Goal: Participate in discussion: Engage in conversation with other users on a specific topic

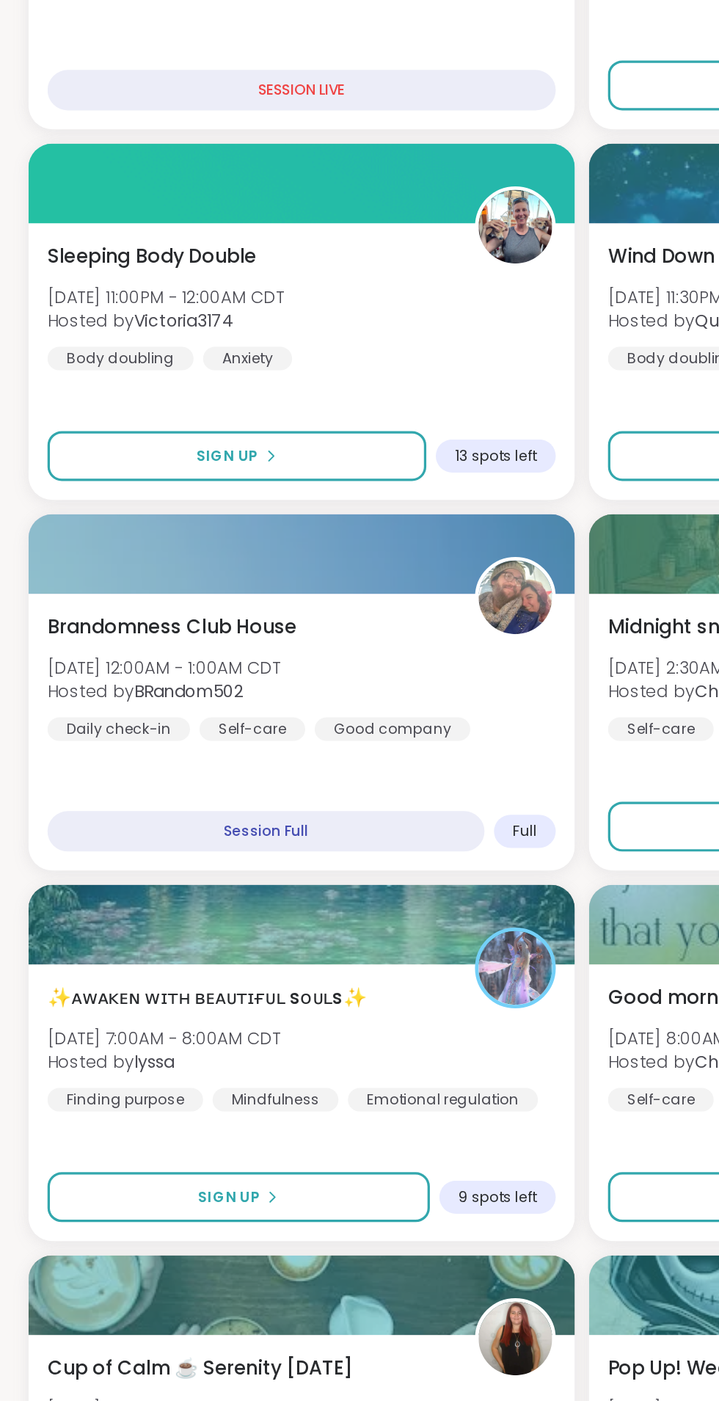
scroll to position [198, 0]
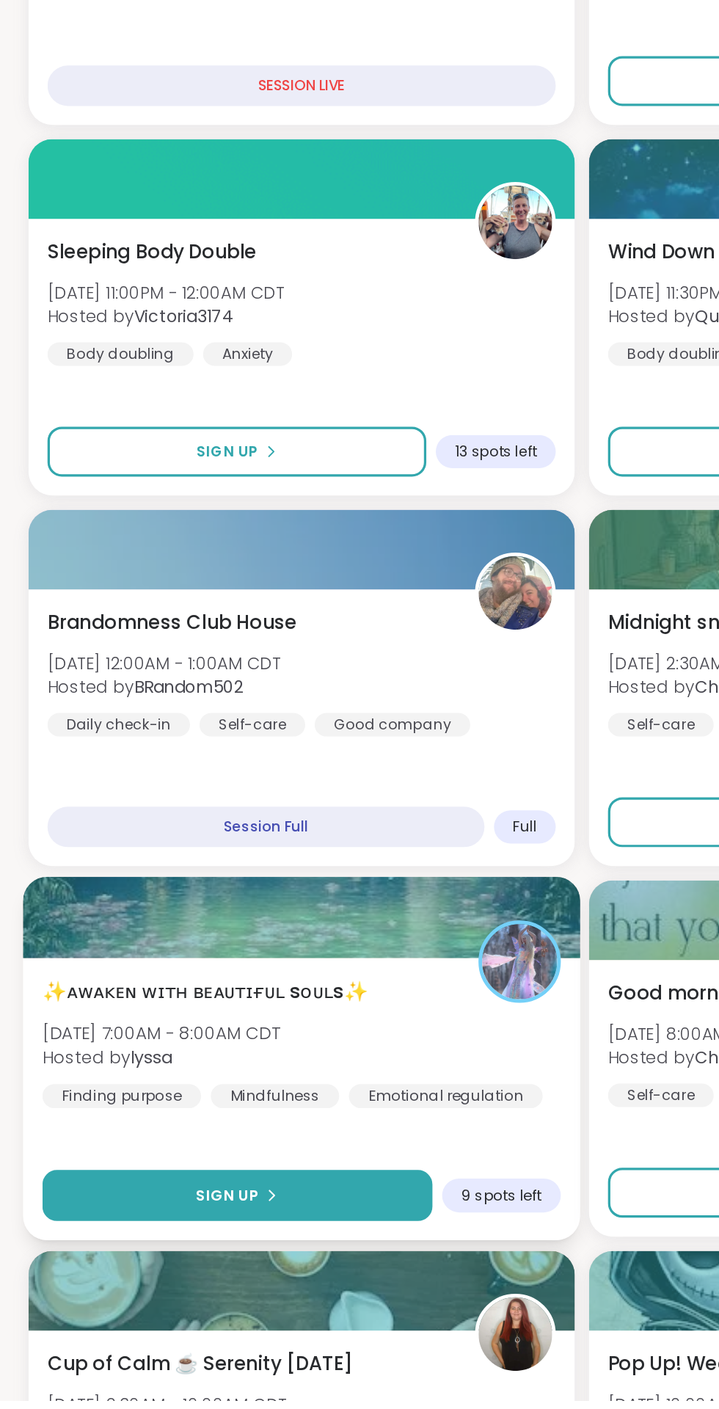
click at [206, 1286] on button "Sign Up" at bounding box center [146, 1283] width 241 height 32
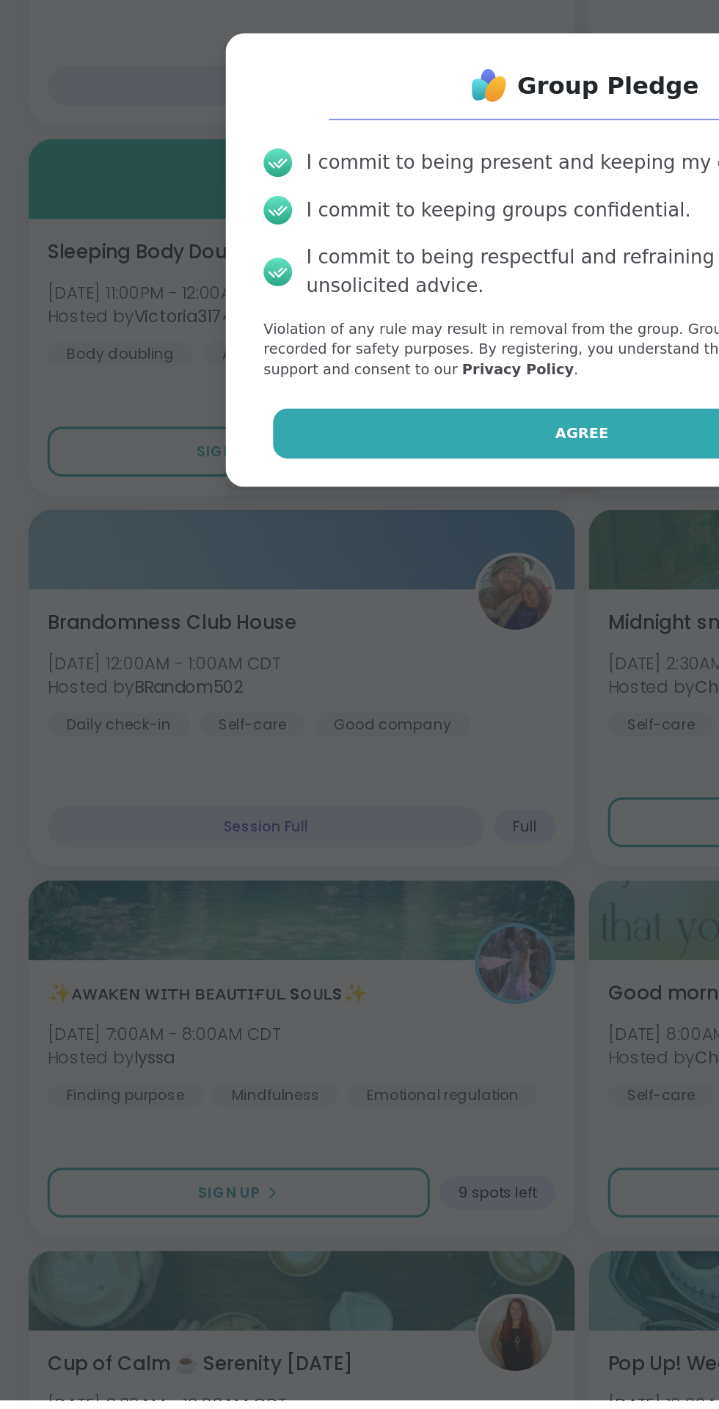
click at [404, 815] on button "Agree" at bounding box center [360, 811] width 382 height 31
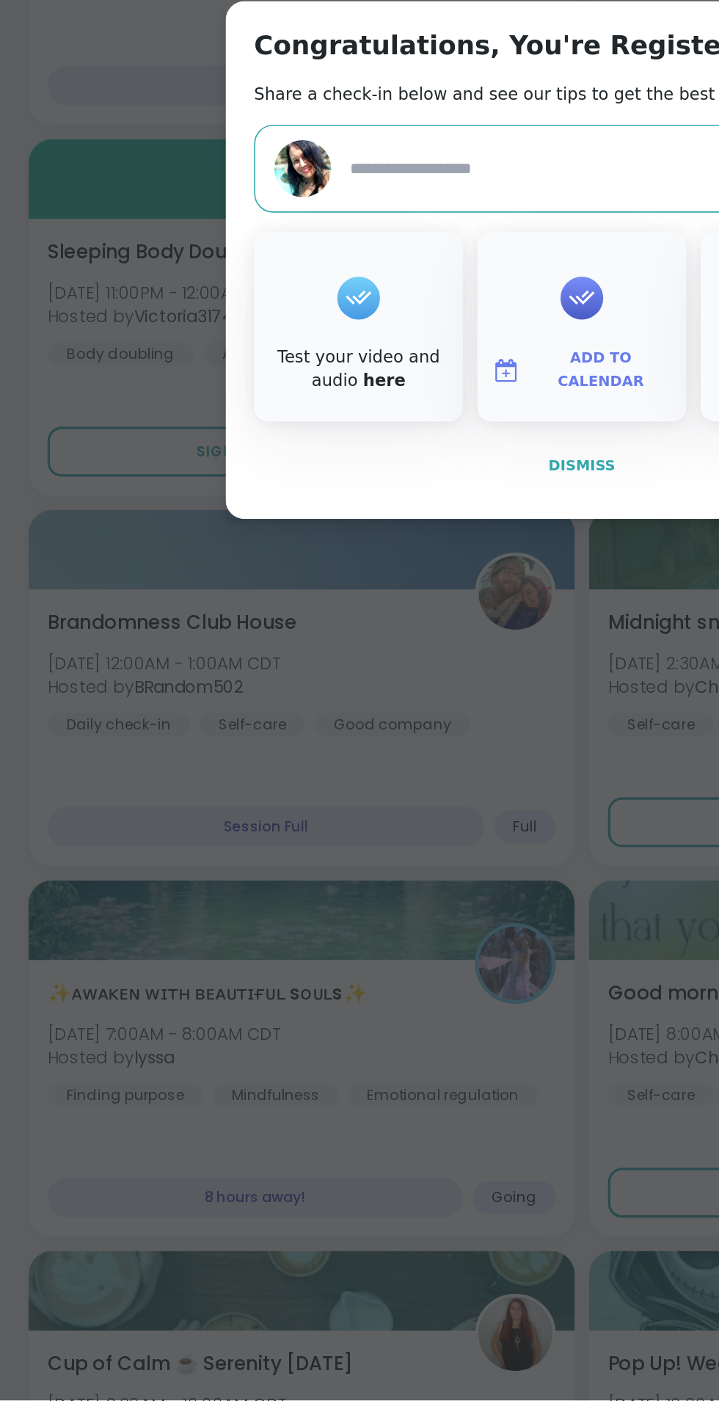
click at [379, 839] on button "Dismiss" at bounding box center [359, 831] width 405 height 31
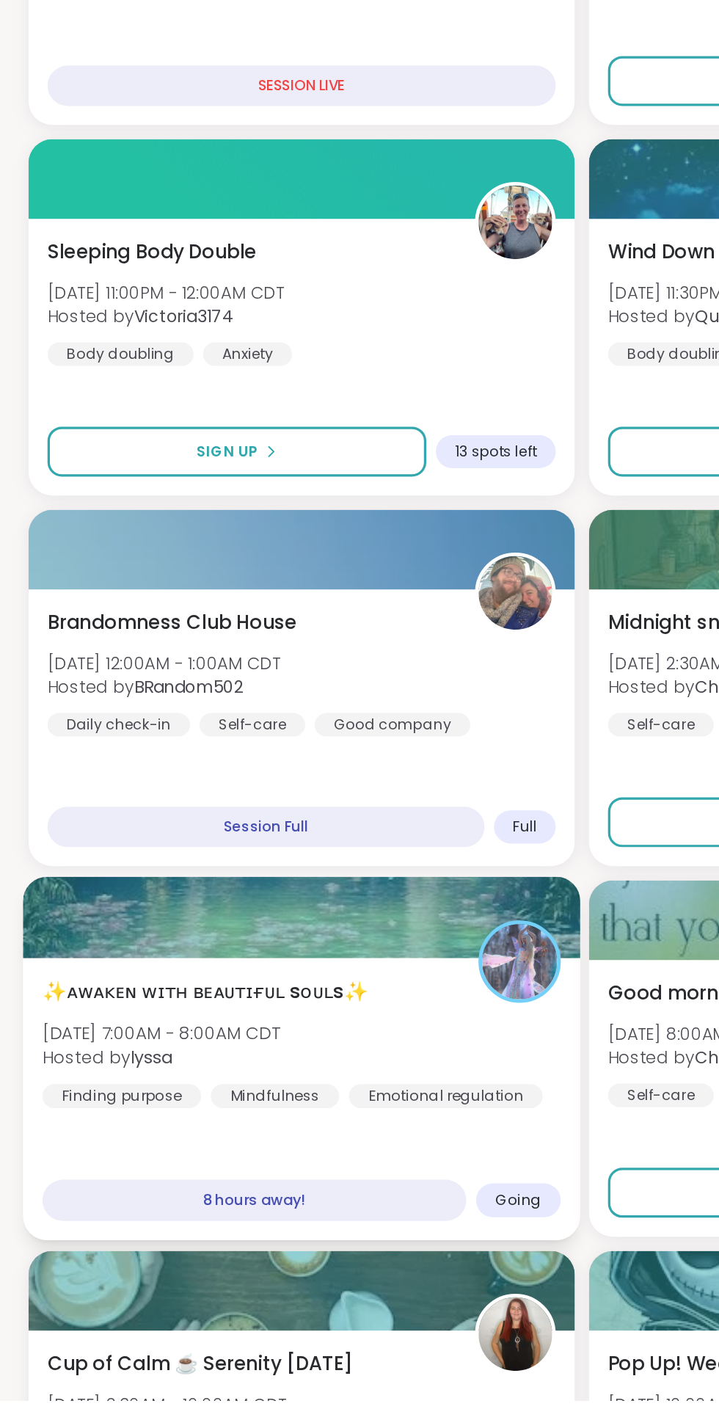
click at [269, 1162] on div "✨ᴀᴡᴀᴋᴇɴ ᴡɪᴛʜ ʙᴇᴀᴜᴛɪғᴜʟ sᴏᴜʟs✨ [DATE] 7:00AM - 8:00AM CDT Hosted by lyssa Findin…" at bounding box center [186, 1187] width 321 height 81
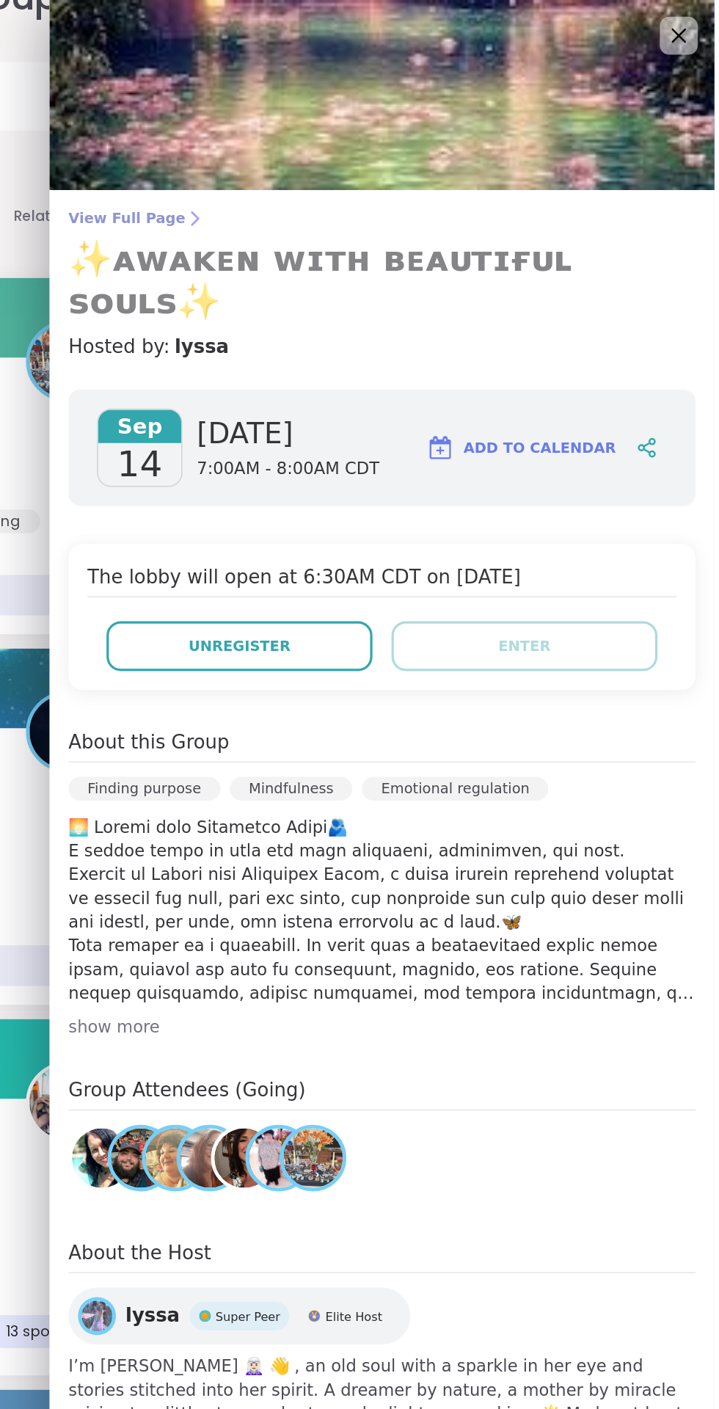
click at [371, 142] on link "View Full Page ✨ᴀᴡᴀᴋᴇɴ ᴡɪᴛʜ ʙᴇᴀᴜᴛɪғᴜʟ sᴏᴜʟs✨" at bounding box center [513, 164] width 387 height 70
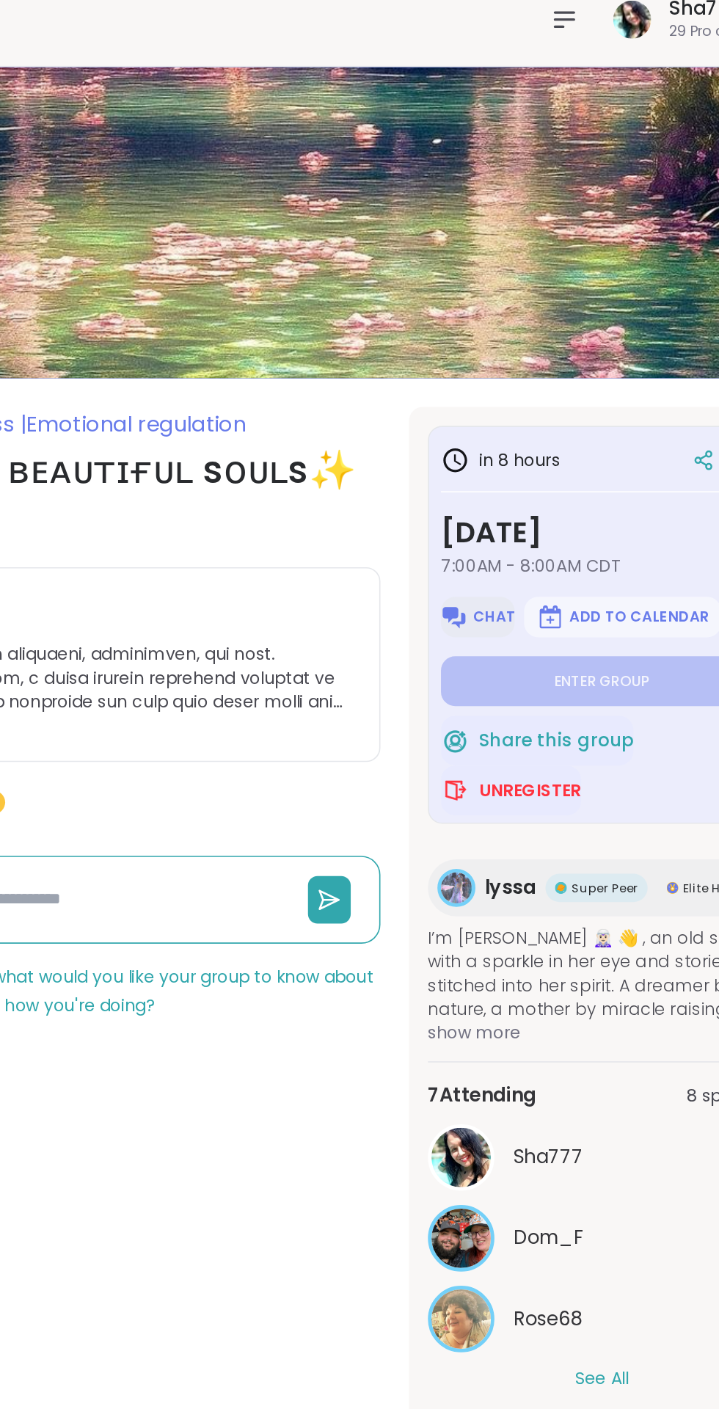
click at [506, 402] on span "Chat" at bounding box center [510, 399] width 26 height 12
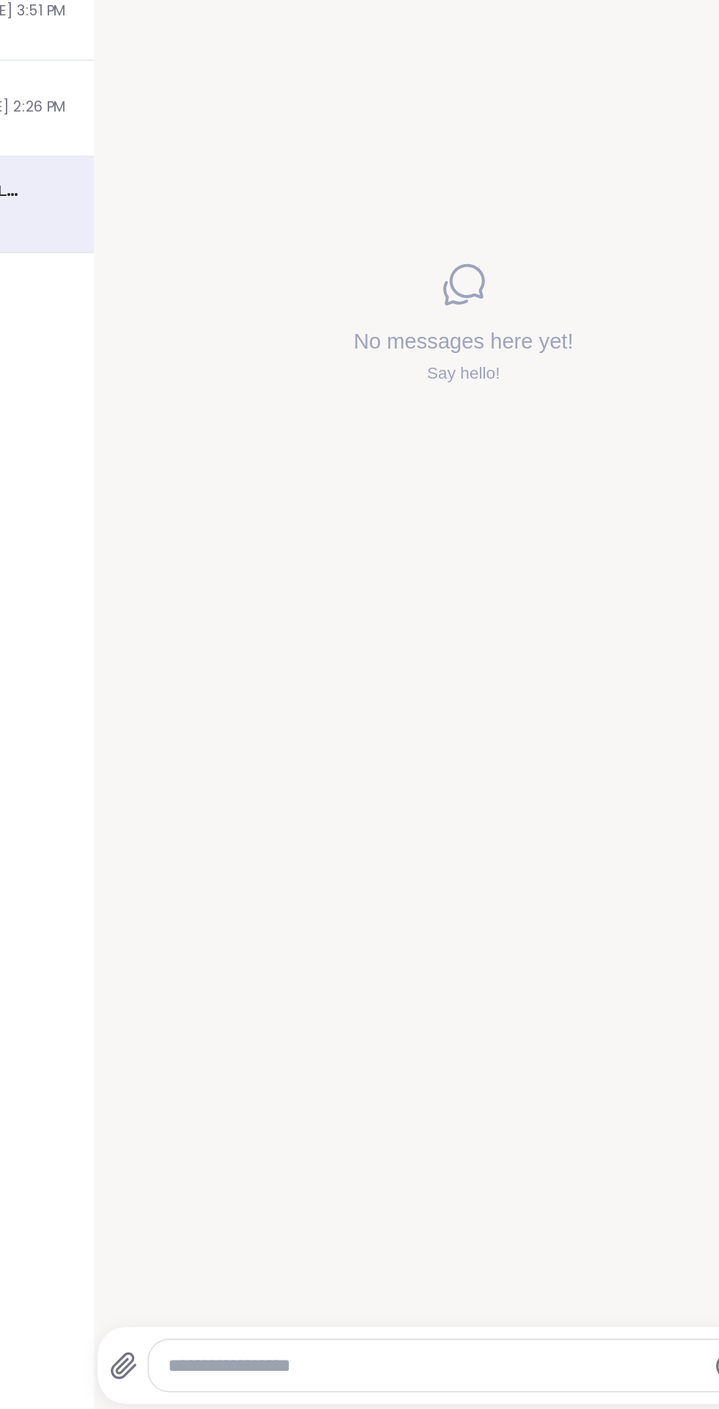
click at [282, 1383] on icon at bounding box center [281, 1382] width 14 height 15
click at [0, 0] on input "file" at bounding box center [0, 0] width 0 height 0
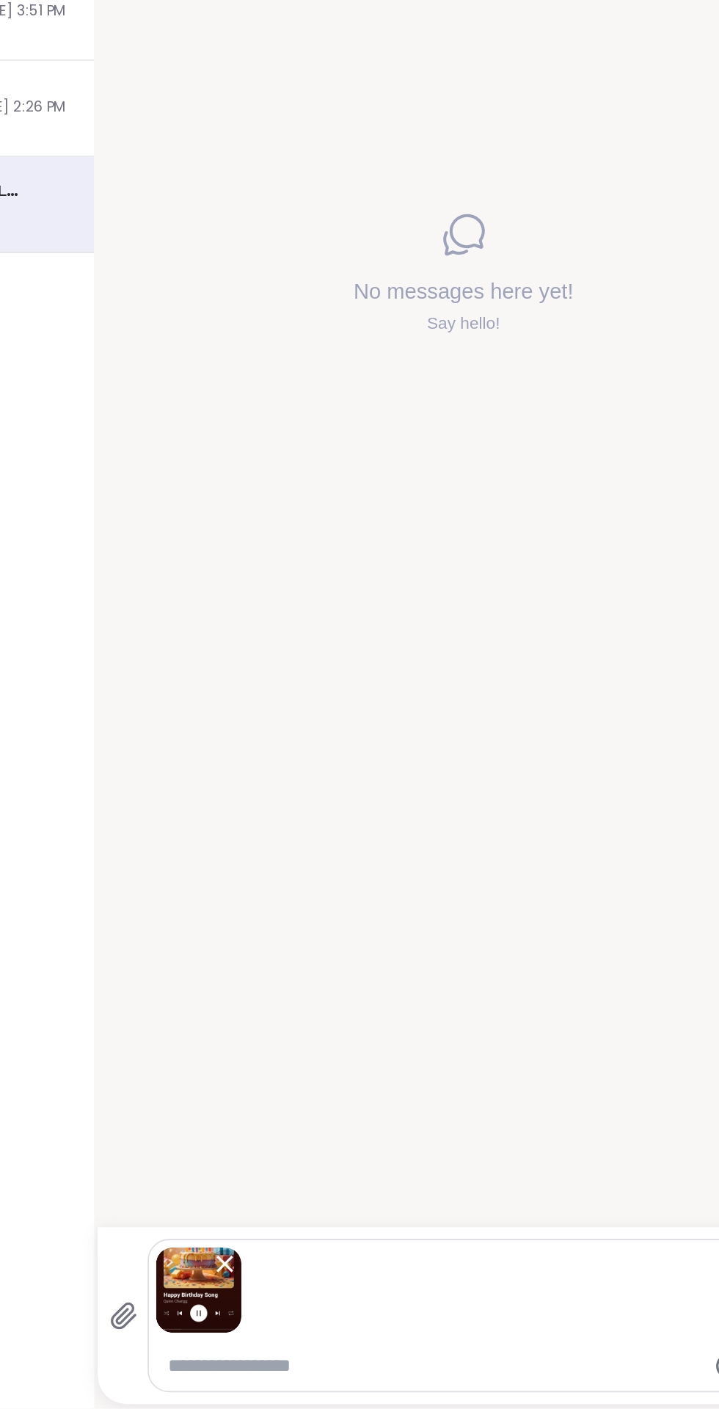
click at [448, 1386] on textarea "Type your message" at bounding box center [474, 1382] width 332 height 15
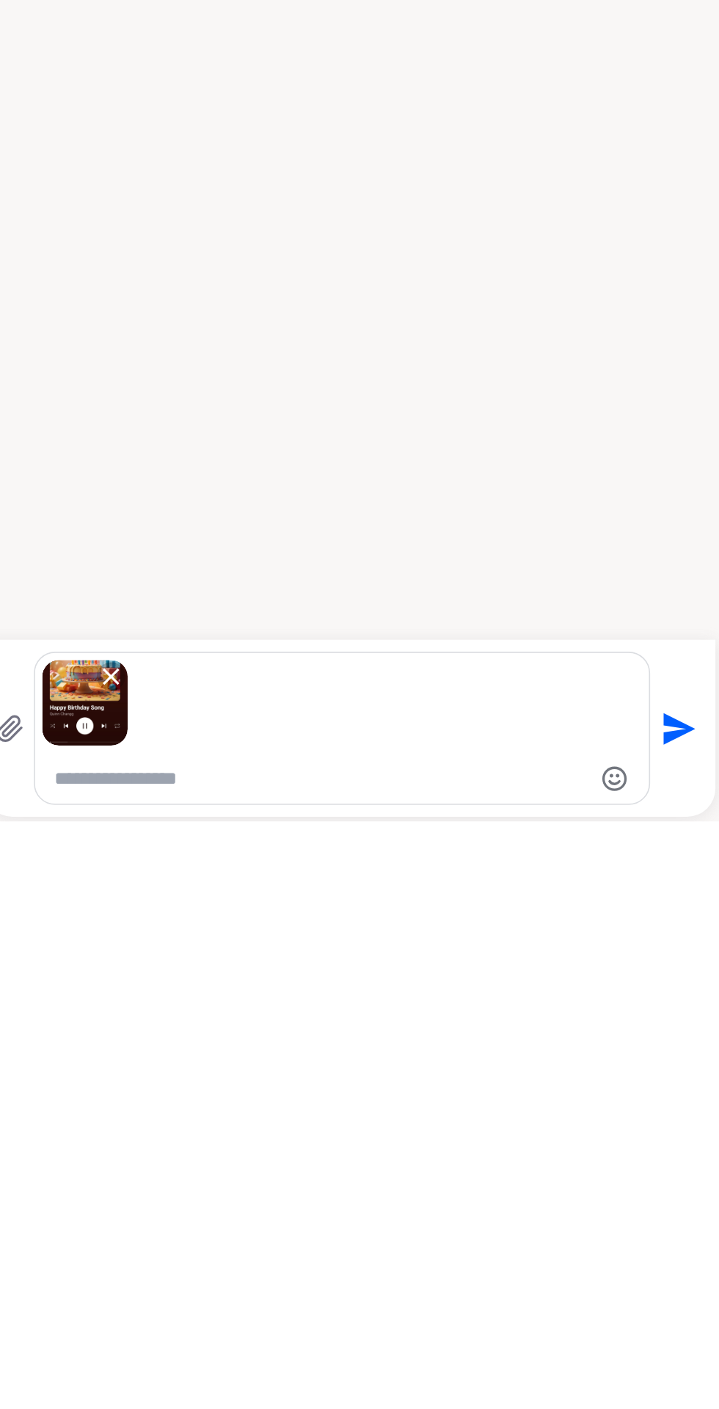
click at [694, 1352] on icon "Send" at bounding box center [692, 1351] width 23 height 23
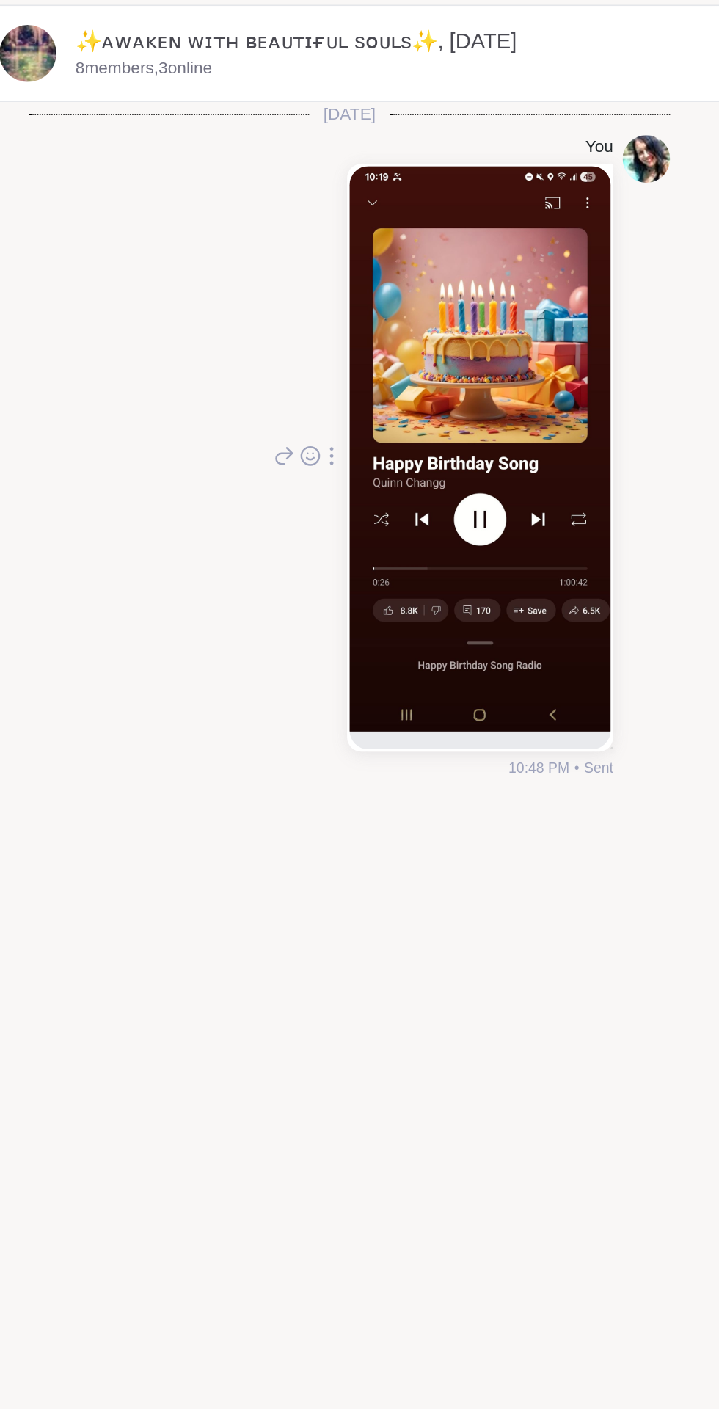
click at [612, 294] on img at bounding box center [571, 332] width 161 height 349
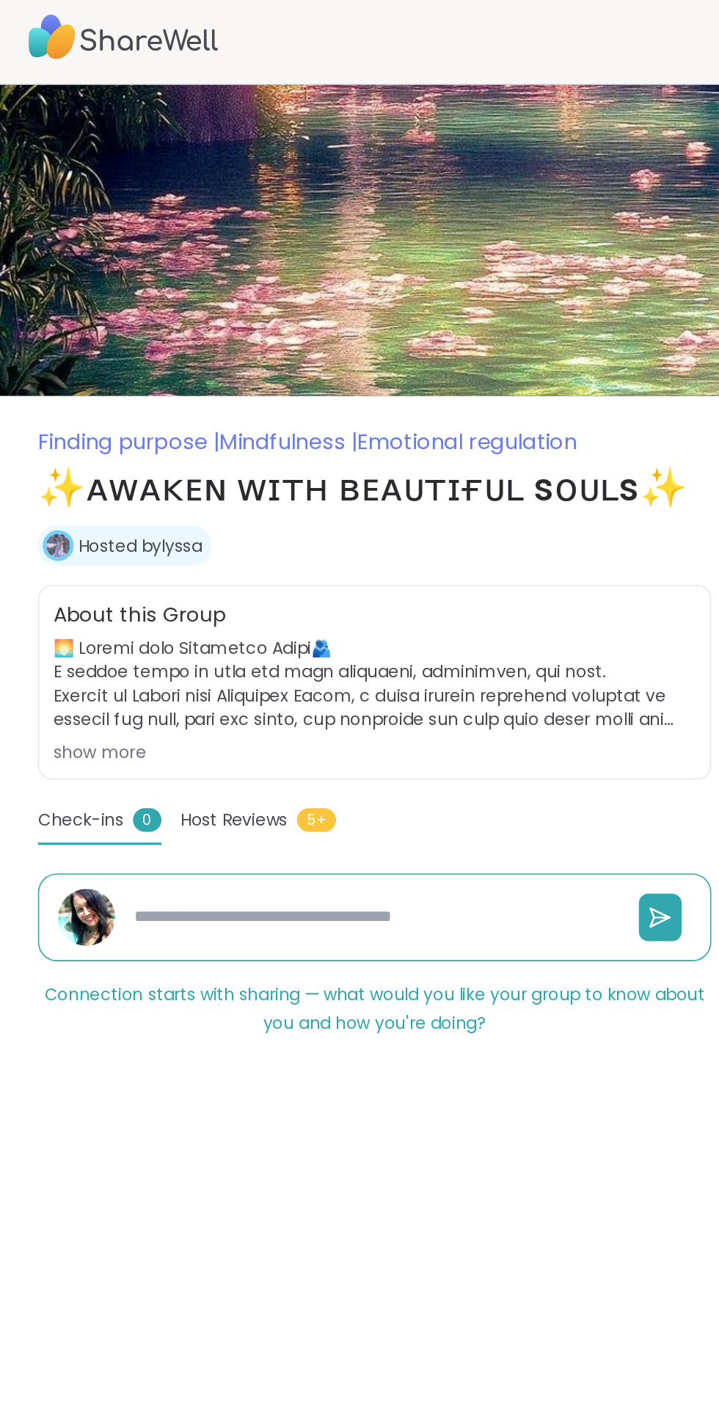
type textarea "*"
